Goal: Transaction & Acquisition: Purchase product/service

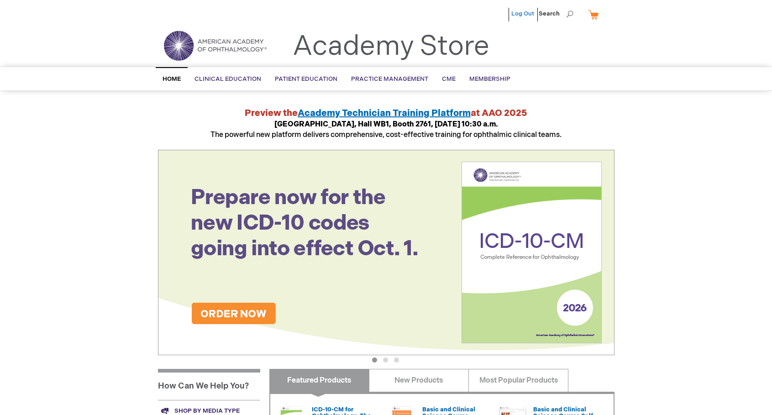
click at [523, 12] on link "Log Out" at bounding box center [523, 13] width 23 height 7
click at [549, 11] on span "Search" at bounding box center [556, 14] width 35 height 18
paste input "0255048W"
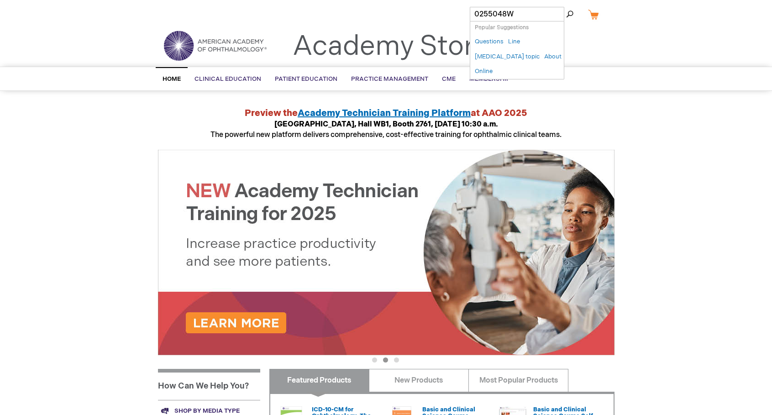
type input "0255048W"
click at [566, 7] on button "Search" at bounding box center [569, 14] width 7 height 15
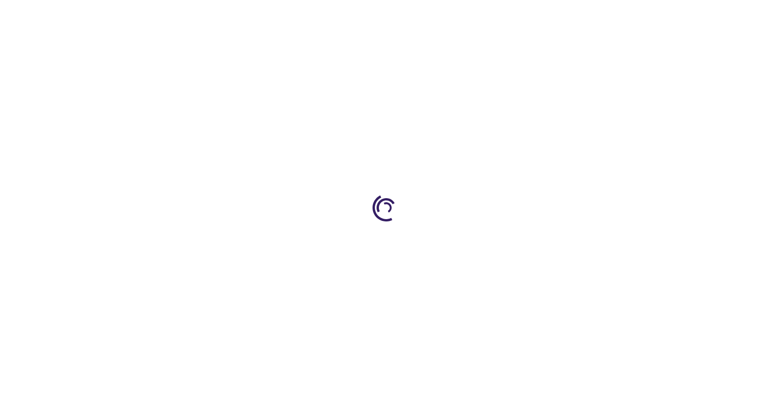
type input "0"
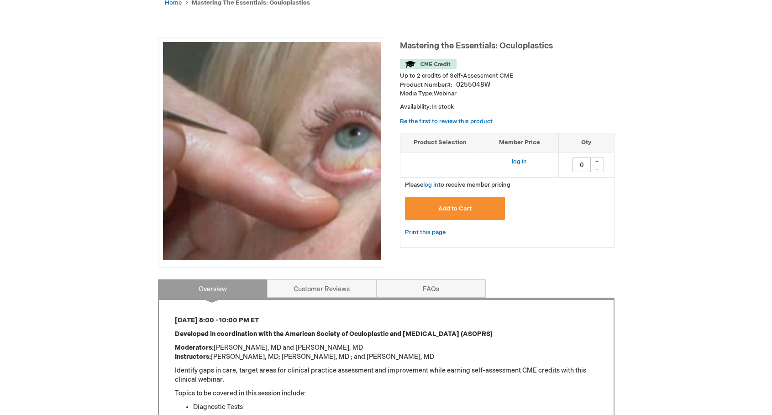
scroll to position [69, 0]
